Goal: Entertainment & Leisure: Browse casually

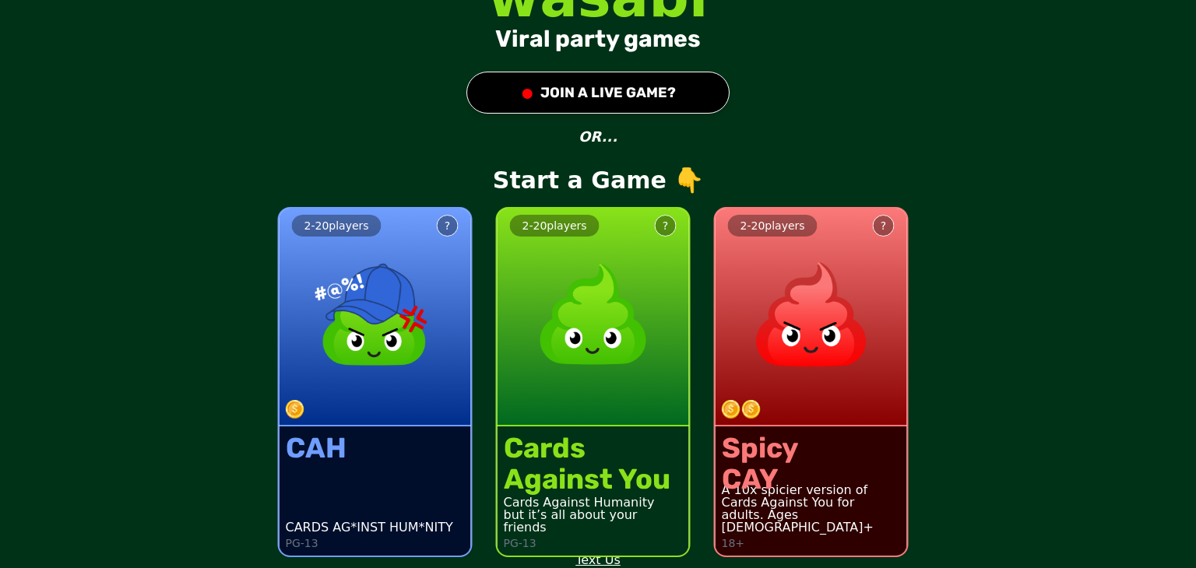
scroll to position [28, 0]
click at [580, 367] on img at bounding box center [593, 313] width 137 height 137
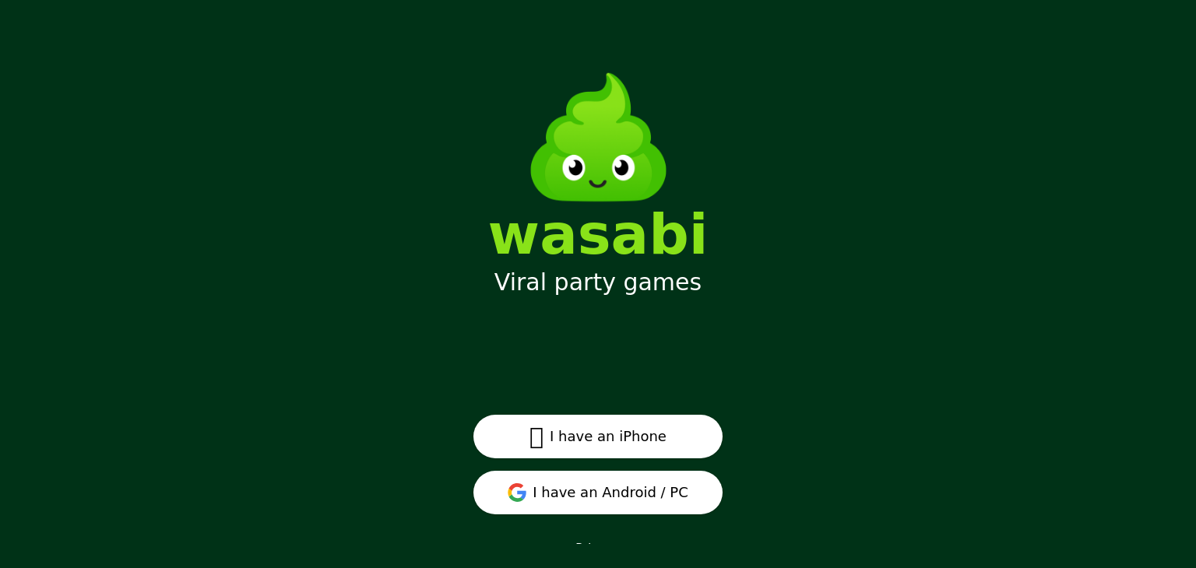
click at [621, 438] on button " I have an iPhone" at bounding box center [597, 437] width 249 height 44
click at [595, 497] on button "I have an Android / PC" at bounding box center [597, 493] width 249 height 44
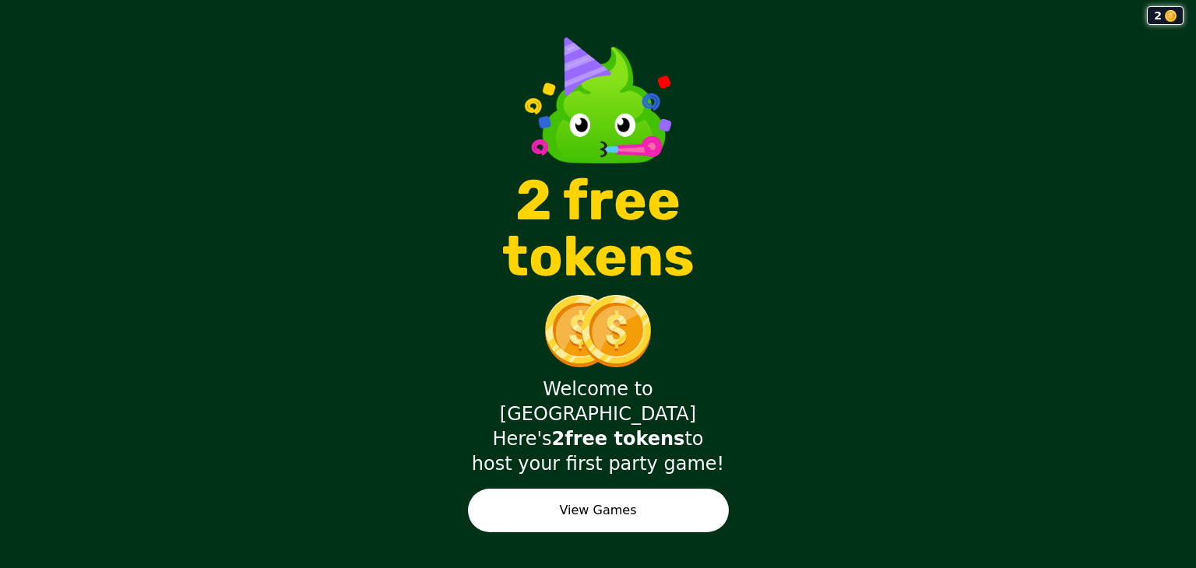
click at [656, 489] on button "View Games" at bounding box center [598, 511] width 261 height 44
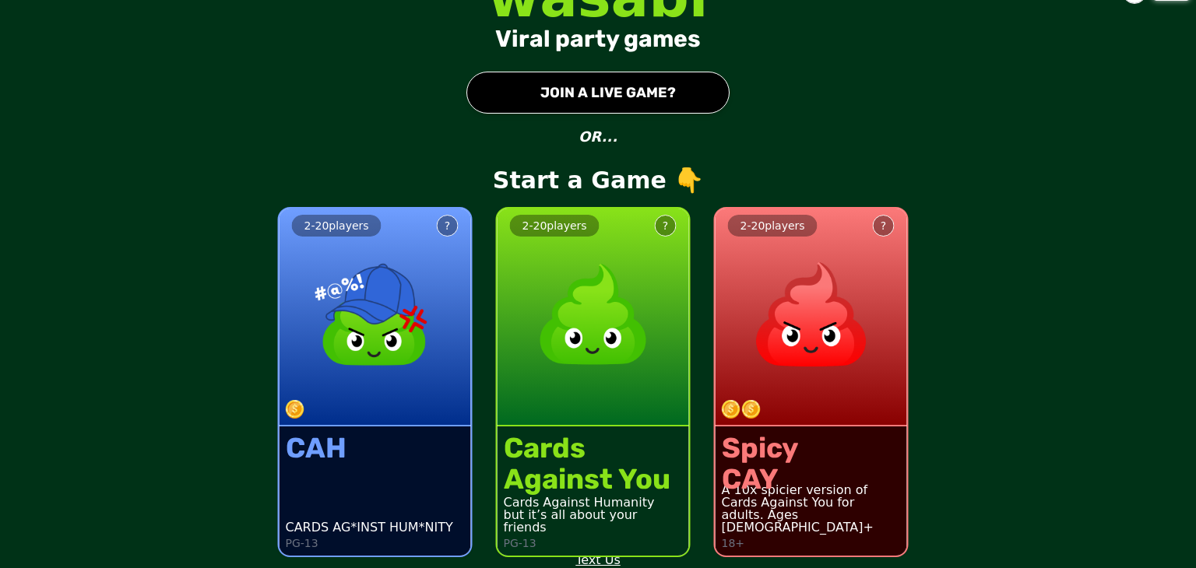
scroll to position [28, 0]
click at [643, 176] on div "2 wasabi Viral party games ● JOIN A LIVE GAME? OR... Start a Game 👇 2 - 20 play…" at bounding box center [598, 256] width 1196 height 568
click at [669, 176] on div "2 - 20 players ? Cards Against You Cards Against Humanity but it’s all about yo…" at bounding box center [592, 372] width 218 height 394
click at [607, 318] on img at bounding box center [593, 313] width 137 height 137
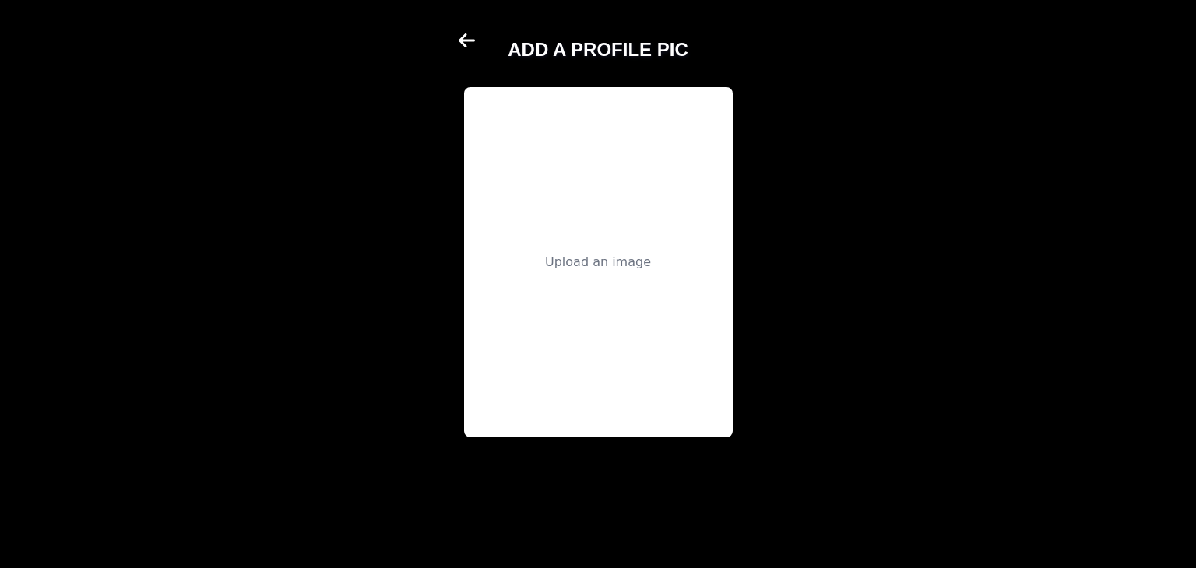
click at [599, 276] on div "Upload an image" at bounding box center [598, 262] width 269 height 350
click at [473, 33] on icon at bounding box center [467, 40] width 19 height 19
